Goal: Task Accomplishment & Management: Manage account settings

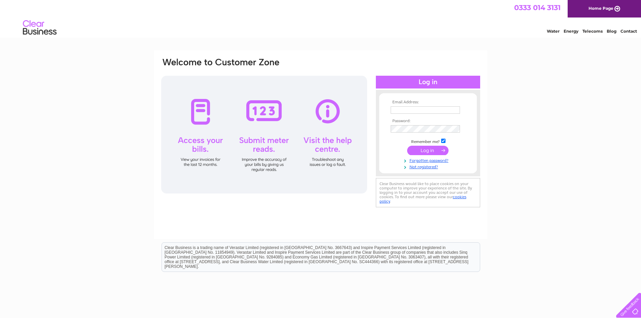
click at [422, 108] on input "text" at bounding box center [424, 109] width 69 height 7
type input "[PERSON_NAME][EMAIL_ADDRESS][PERSON_NAME][DOMAIN_NAME]"
click at [433, 151] on input "submit" at bounding box center [427, 150] width 41 height 9
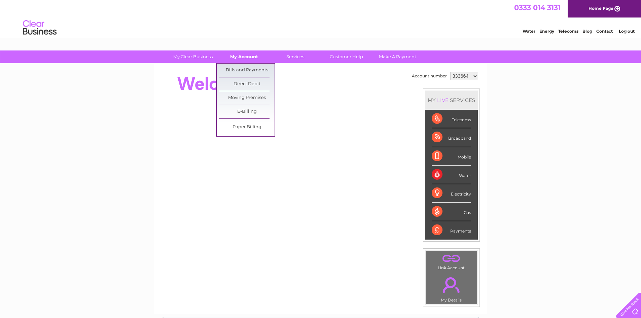
click at [238, 57] on link "My Account" at bounding box center [243, 56] width 55 height 12
click at [239, 67] on link "Bills and Payments" at bounding box center [246, 70] width 55 height 13
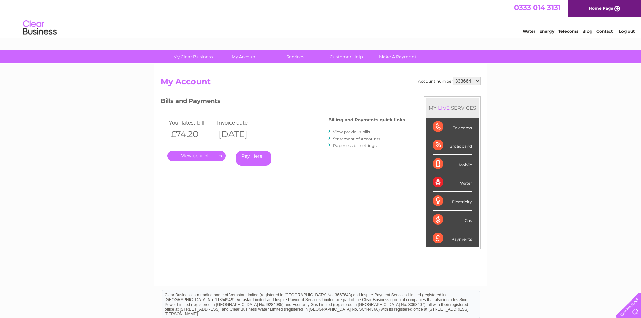
click at [209, 155] on link "." at bounding box center [196, 156] width 59 height 10
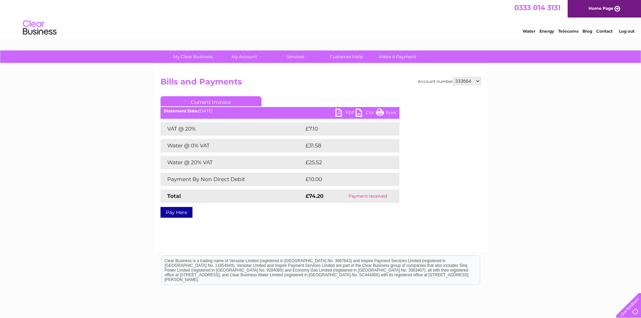
click at [54, 141] on div "My Clear Business Login Details My Details My Preferences Link Account My Accou…" at bounding box center [320, 208] width 641 height 316
